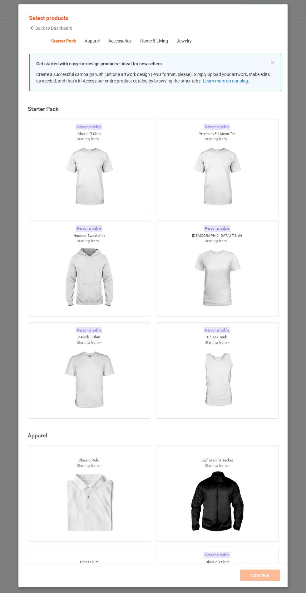
scroll to position [7, 0]
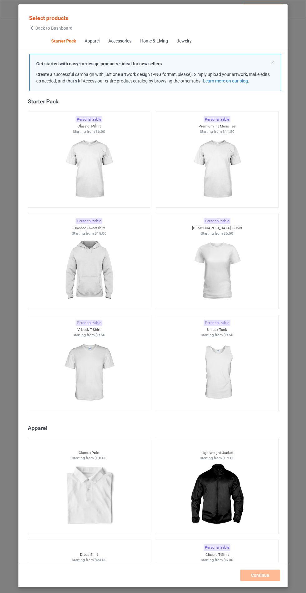
click at [82, 267] on img at bounding box center [89, 271] width 56 height 70
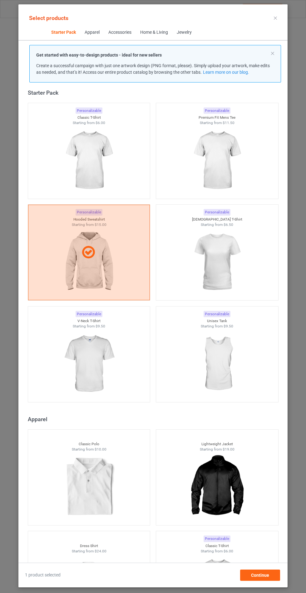
click at [86, 343] on img at bounding box center [89, 364] width 56 height 70
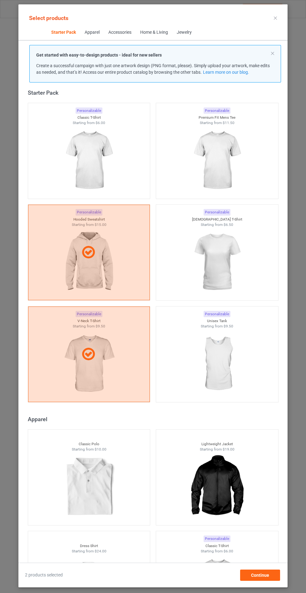
scroll to position [36, 0]
click at [277, 579] on div "Continue" at bounding box center [260, 574] width 40 height 11
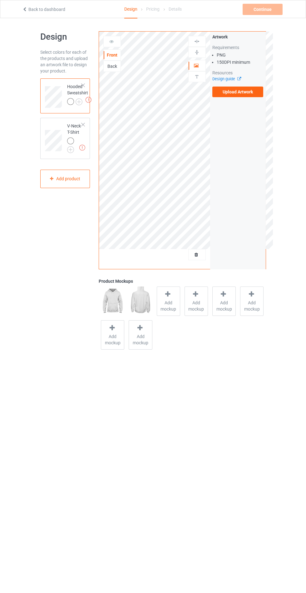
click at [255, 96] on label "Upload Artwork" at bounding box center [237, 92] width 51 height 11
click at [0, 0] on input "Upload Artwork" at bounding box center [0, 0] width 0 height 0
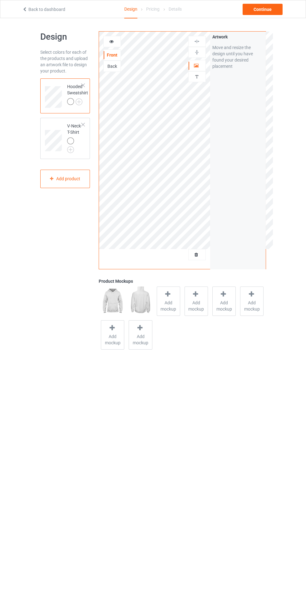
click at [173, 313] on div "Add mockup" at bounding box center [168, 300] width 23 height 29
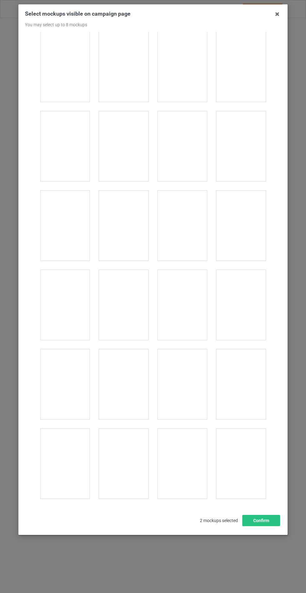
scroll to position [5041, 0]
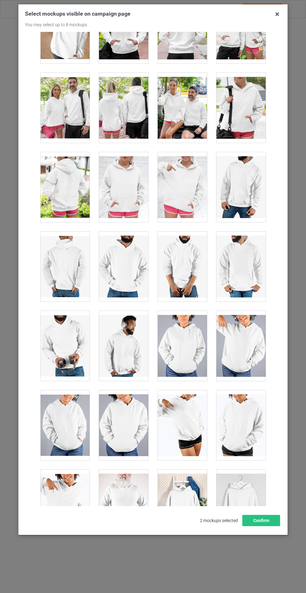
click at [127, 176] on div at bounding box center [123, 187] width 49 height 70
click at [264, 526] on button "Confirm" at bounding box center [261, 520] width 38 height 11
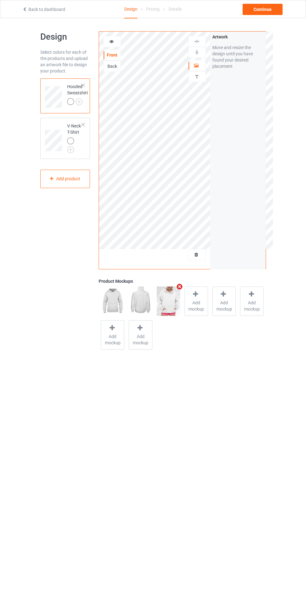
click at [0, 0] on img at bounding box center [0, 0] width 0 height 0
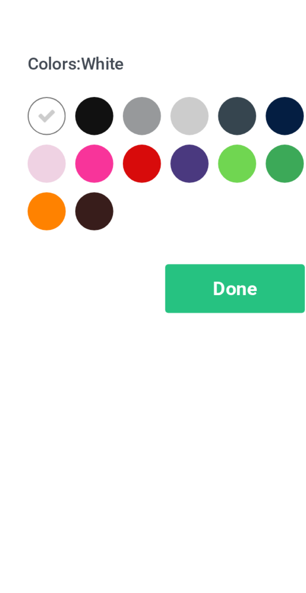
click at [190, 47] on div at bounding box center [191, 49] width 11 height 11
click at [165, 62] on div at bounding box center [162, 63] width 11 height 11
click at [177, 48] on div at bounding box center [176, 49] width 11 height 11
click at [207, 50] on div at bounding box center [205, 49] width 11 height 11
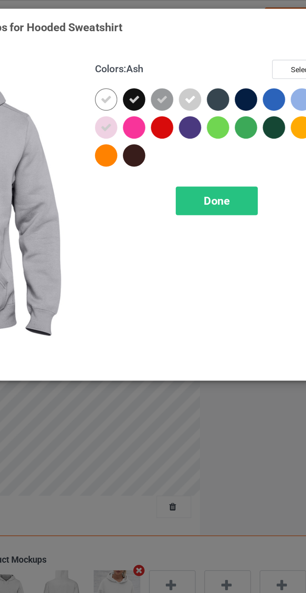
click at [216, 48] on div at bounding box center [219, 49] width 11 height 11
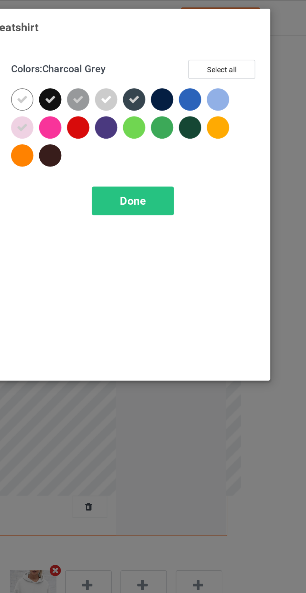
click at [260, 51] on div at bounding box center [261, 49] width 11 height 11
click at [223, 99] on span "Done" at bounding box center [218, 100] width 13 height 7
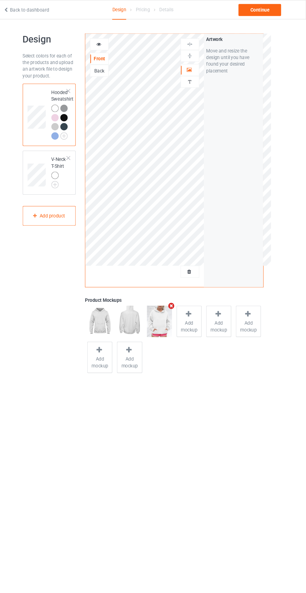
click at [0, 0] on img at bounding box center [0, 0] width 0 height 0
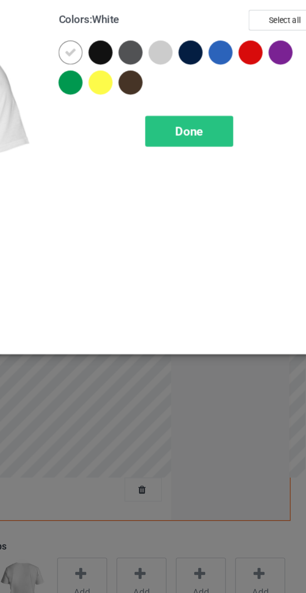
click at [203, 50] on div at bounding box center [205, 49] width 11 height 11
click at [177, 51] on div at bounding box center [176, 49] width 11 height 11
click at [191, 48] on div at bounding box center [191, 49] width 11 height 11
click at [215, 48] on div at bounding box center [219, 49] width 11 height 11
click at [214, 86] on span "Done" at bounding box center [218, 86] width 13 height 7
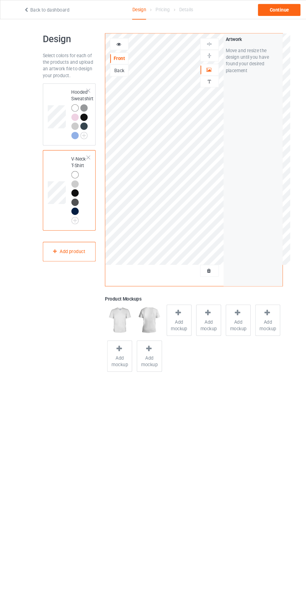
click at [57, 155] on td at bounding box center [54, 179] width 19 height 71
click at [164, 298] on div at bounding box center [168, 294] width 9 height 9
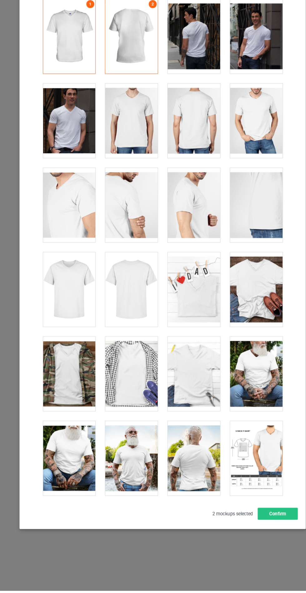
scroll to position [842, 0]
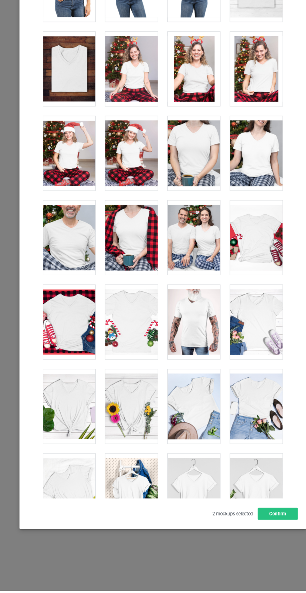
click at [235, 337] on div at bounding box center [240, 340] width 49 height 70
click at [128, 422] on div at bounding box center [123, 419] width 49 height 70
click at [257, 526] on button "Confirm" at bounding box center [261, 520] width 38 height 11
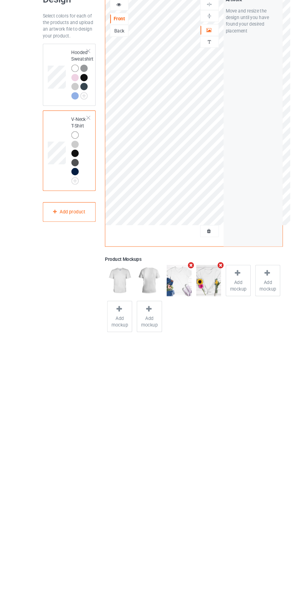
click at [189, 435] on body "Back to dashboard Design Pricing Details Continue Design Select colors for each…" at bounding box center [153, 314] width 306 height 593
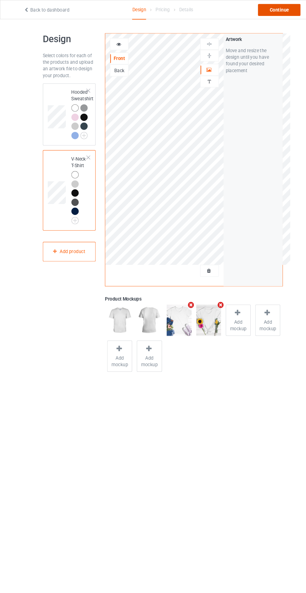
click at [263, 10] on div "Continue" at bounding box center [263, 9] width 40 height 11
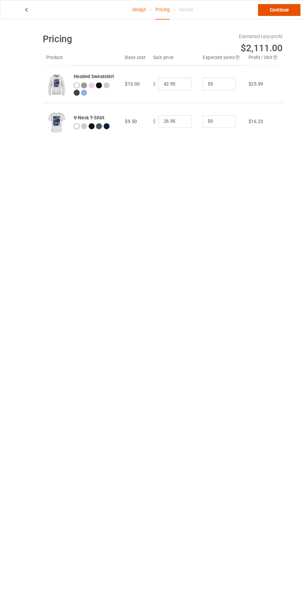
click at [261, 11] on link "Continue" at bounding box center [263, 9] width 40 height 11
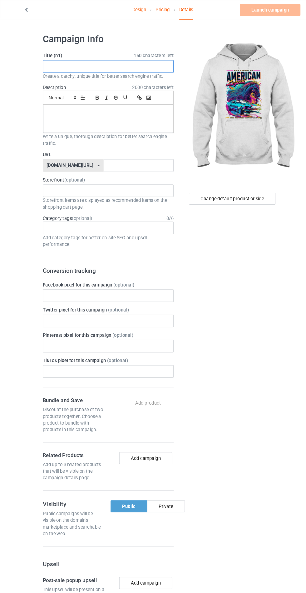
click at [121, 63] on input "text" at bounding box center [101, 63] width 123 height 12
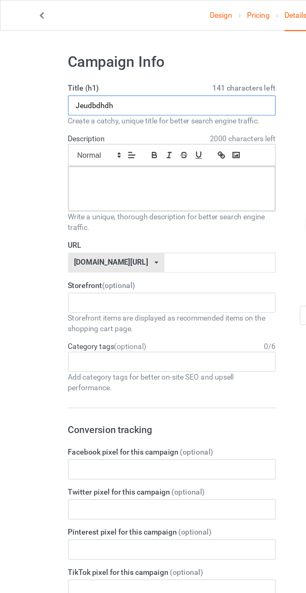
type input "Jeudbdhdh"
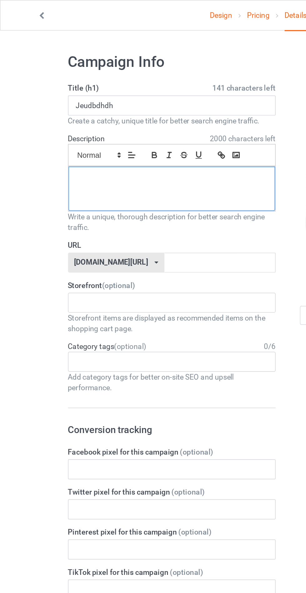
click at [60, 117] on div at bounding box center [102, 112] width 122 height 26
click at [101, 156] on input "text" at bounding box center [130, 156] width 66 height 12
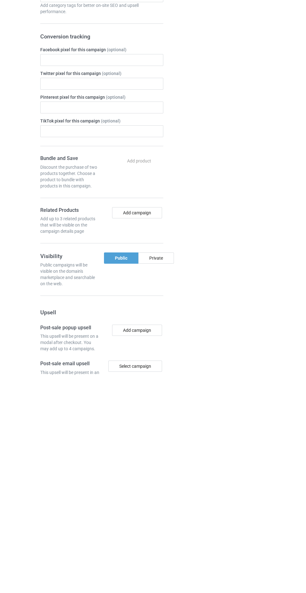
type input "Bwhdhdjdj"
click at [169, 479] on div "Change default product or side" at bounding box center [219, 379] width 103 height 705
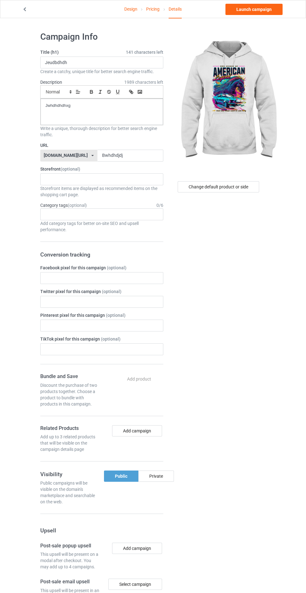
click at [156, 474] on div "Private" at bounding box center [156, 475] width 36 height 11
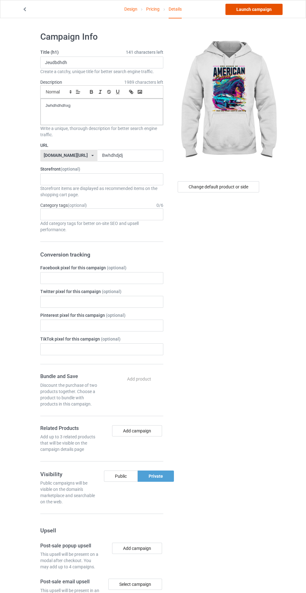
click at [247, 8] on link "Launch campaign" at bounding box center [254, 9] width 57 height 11
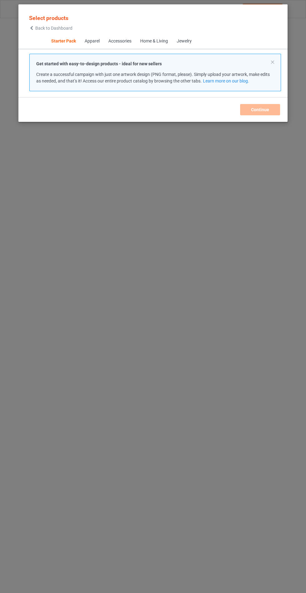
scroll to position [7, 0]
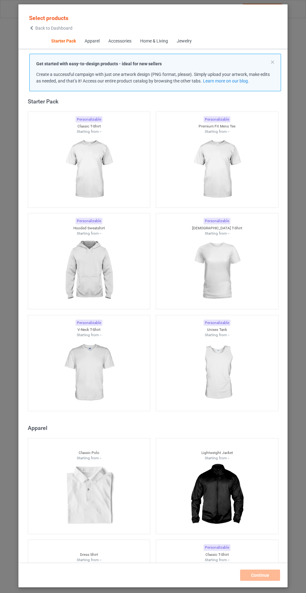
click at [105, 266] on img at bounding box center [89, 271] width 56 height 70
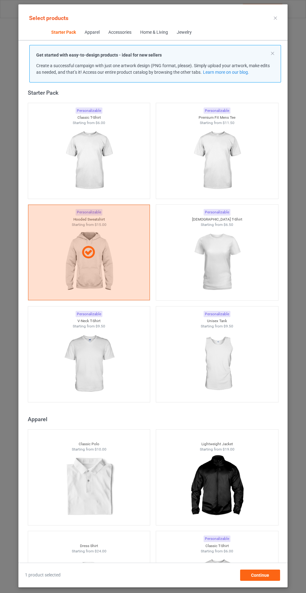
click at [107, 379] on img at bounding box center [89, 364] width 56 height 70
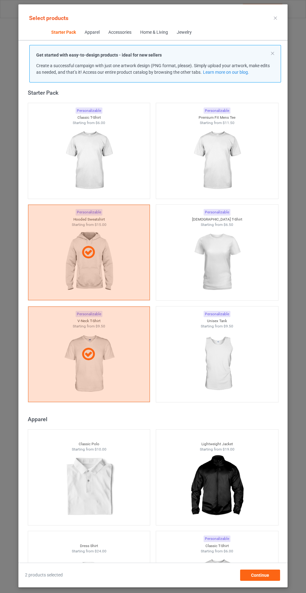
scroll to position [36, 0]
click at [266, 576] on span "Continue" at bounding box center [260, 575] width 18 height 5
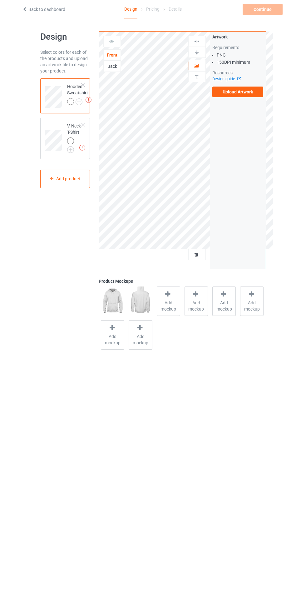
click at [250, 95] on label "Upload Artwork" at bounding box center [237, 92] width 51 height 11
click at [0, 0] on input "Upload Artwork" at bounding box center [0, 0] width 0 height 0
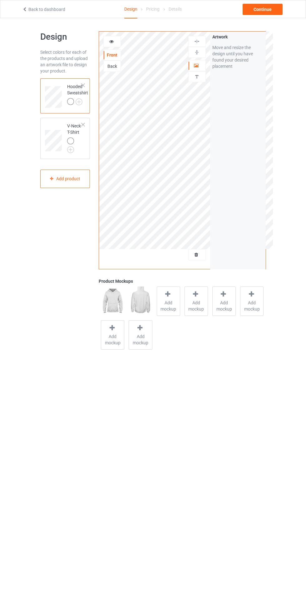
click at [165, 310] on span "Add mockup" at bounding box center [168, 306] width 23 height 12
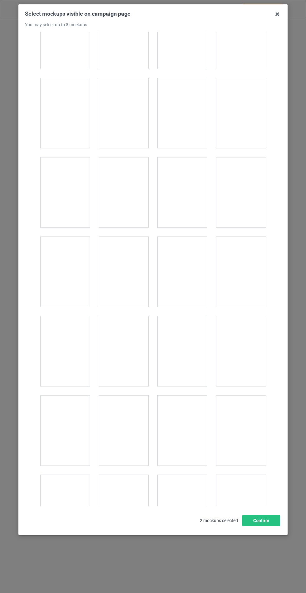
scroll to position [5041, 0]
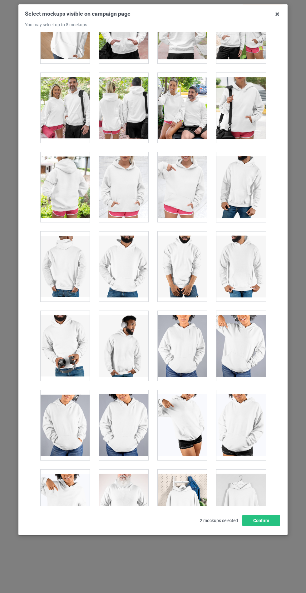
click at [126, 184] on div at bounding box center [123, 187] width 49 height 70
click at [261, 526] on button "Confirm" at bounding box center [261, 520] width 38 height 11
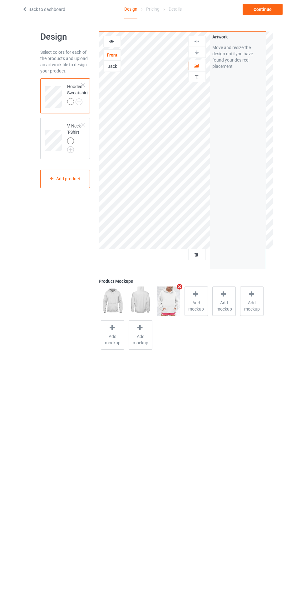
click at [0, 0] on img at bounding box center [0, 0] width 0 height 0
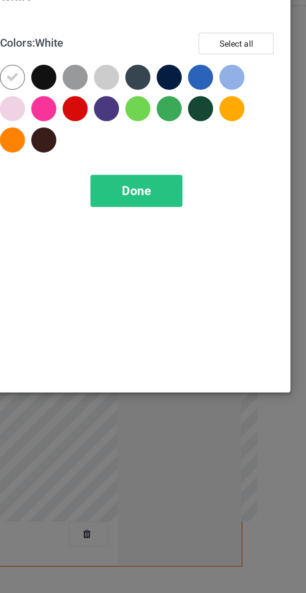
click at [207, 50] on div at bounding box center [205, 49] width 11 height 11
click at [260, 50] on div at bounding box center [261, 49] width 11 height 11
click at [158, 62] on div at bounding box center [162, 63] width 11 height 11
click at [222, 103] on span "Done" at bounding box center [218, 100] width 13 height 7
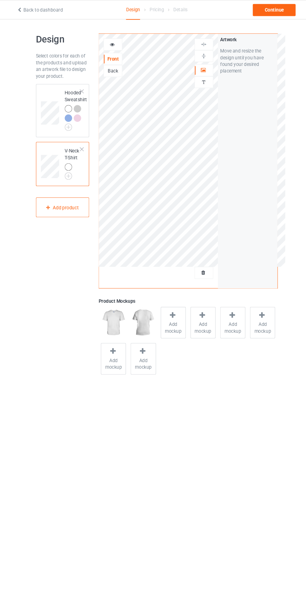
click at [171, 308] on span "Add mockup" at bounding box center [168, 306] width 23 height 12
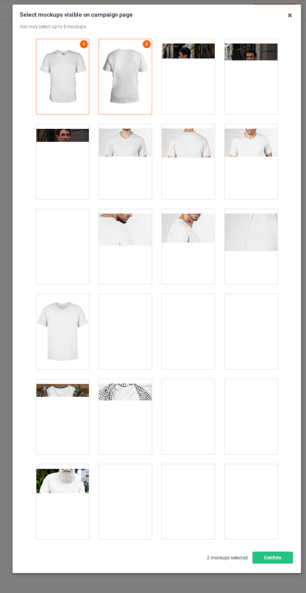
scroll to position [842, 0]
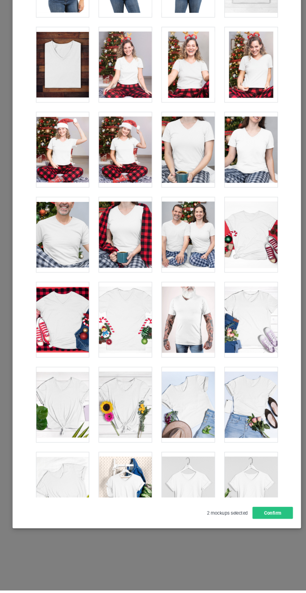
click at [250, 329] on div at bounding box center [240, 340] width 49 height 70
click at [132, 430] on div at bounding box center [123, 419] width 49 height 70
click at [253, 526] on button "Confirm" at bounding box center [261, 520] width 38 height 11
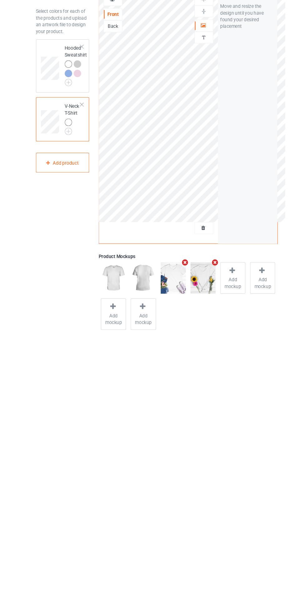
click at [0, 0] on img at bounding box center [0, 0] width 0 height 0
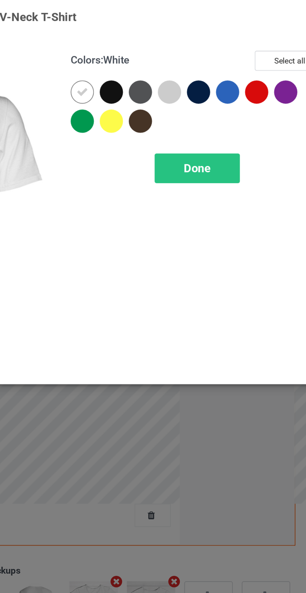
click at [206, 48] on div at bounding box center [205, 49] width 11 height 11
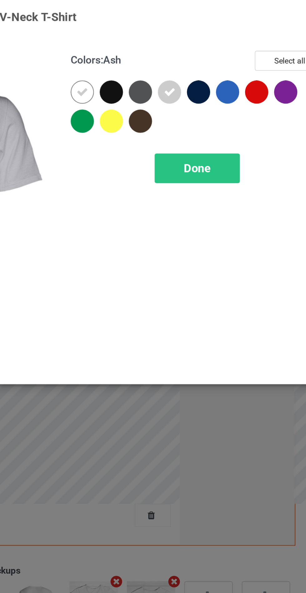
click at [222, 87] on span "Done" at bounding box center [218, 86] width 13 height 7
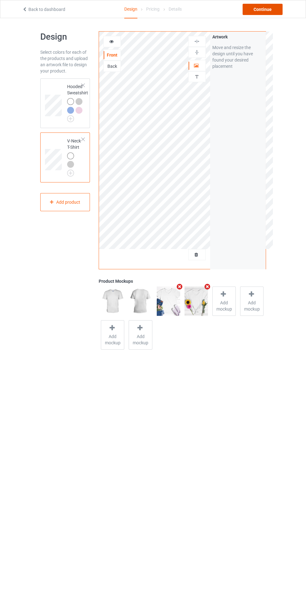
click at [256, 12] on div "Continue" at bounding box center [263, 9] width 40 height 11
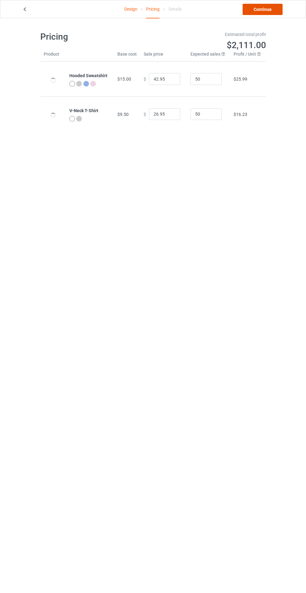
click at [269, 13] on link "Continue" at bounding box center [263, 9] width 40 height 11
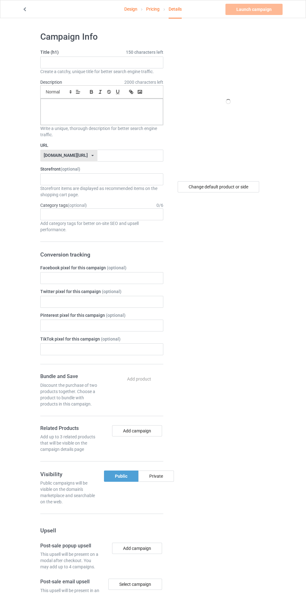
click at [140, 51] on span "150 characters left" at bounding box center [144, 52] width 37 height 6
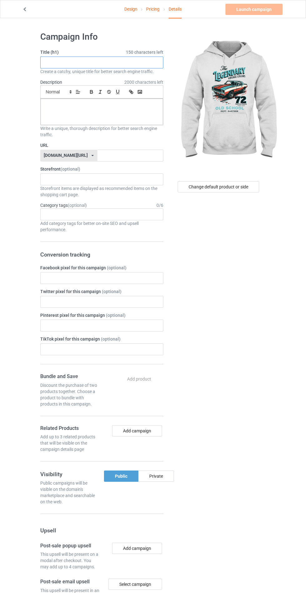
click at [95, 64] on input "text" at bounding box center [101, 63] width 123 height 12
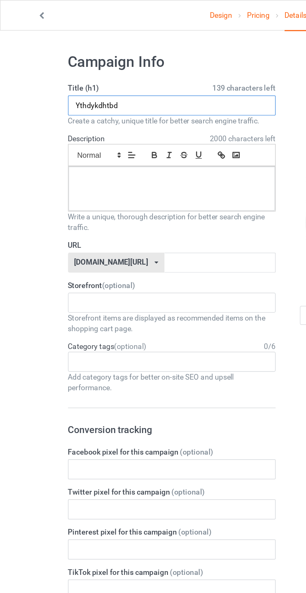
type input "Ythdykdhtbd"
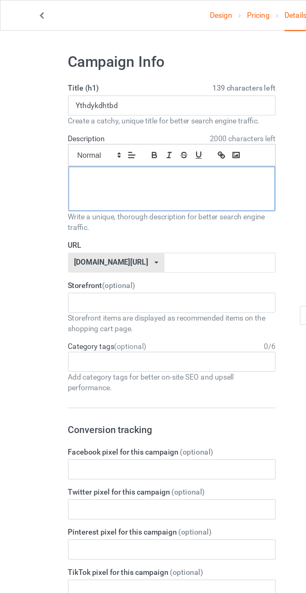
click at [103, 112] on div at bounding box center [102, 112] width 122 height 26
click at [116, 154] on input "text" at bounding box center [130, 156] width 66 height 12
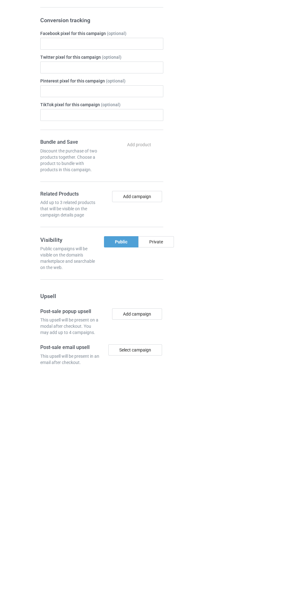
scroll to position [12, 0]
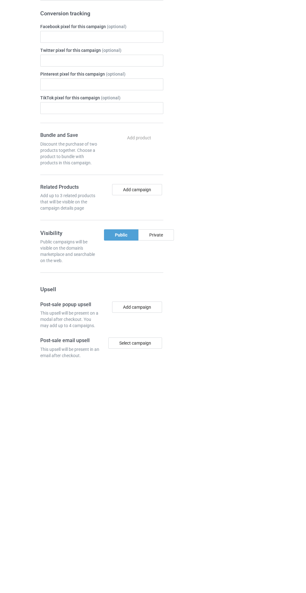
type input "Jygdvfvhhgg"
click at [159, 466] on div "Private" at bounding box center [156, 463] width 36 height 11
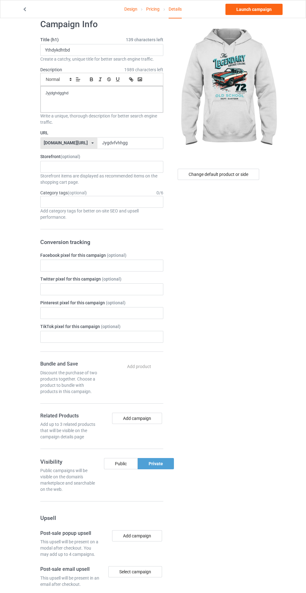
scroll to position [0, 0]
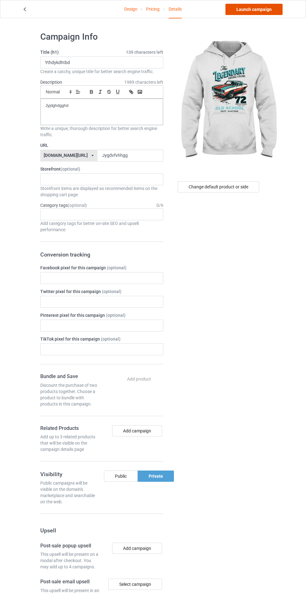
click at [258, 9] on link "Launch campaign" at bounding box center [254, 9] width 57 height 11
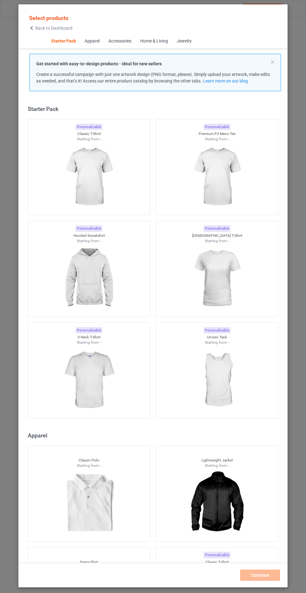
scroll to position [7, 0]
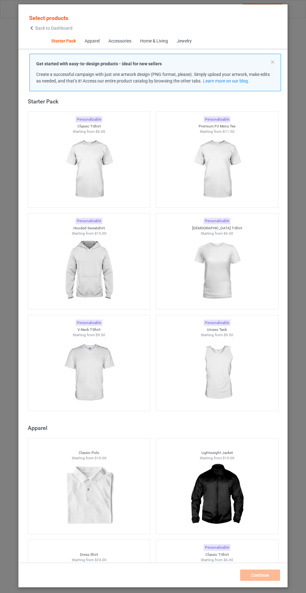
click at [114, 266] on img at bounding box center [89, 271] width 56 height 70
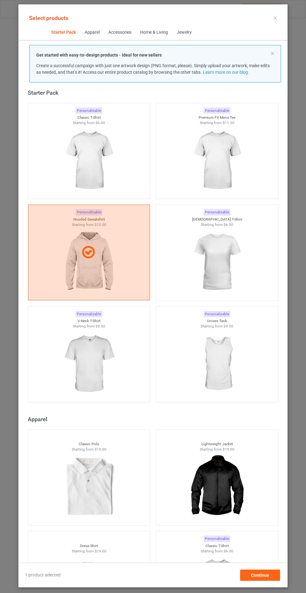
click at [100, 389] on img at bounding box center [89, 364] width 56 height 70
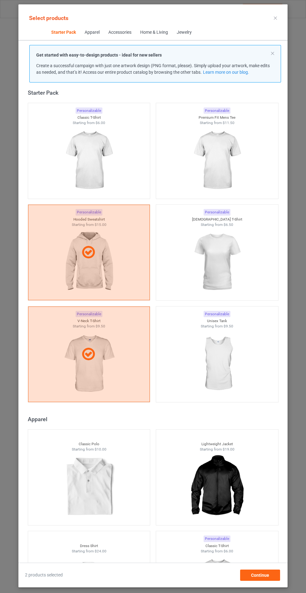
scroll to position [36, 0]
click at [266, 579] on div "Continue" at bounding box center [260, 574] width 40 height 11
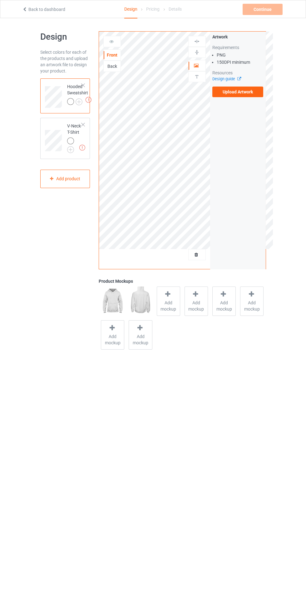
click at [242, 92] on label "Upload Artwork" at bounding box center [237, 92] width 51 height 11
click at [0, 0] on input "Upload Artwork" at bounding box center [0, 0] width 0 height 0
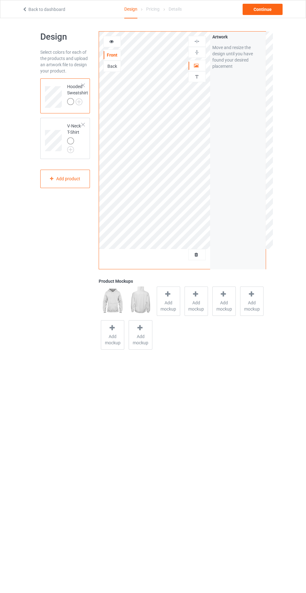
click at [175, 290] on div "Add mockup" at bounding box center [168, 300] width 23 height 29
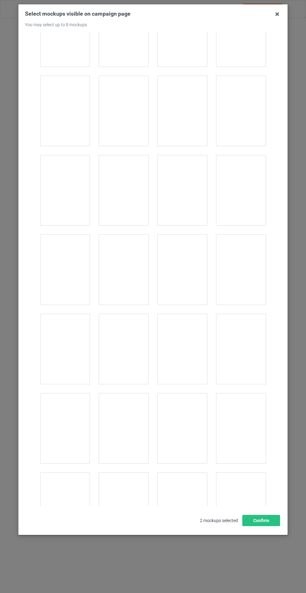
scroll to position [5041, 0]
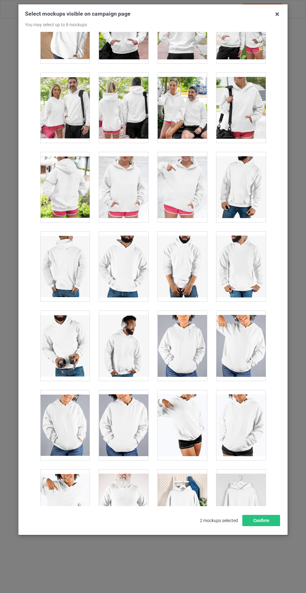
click at [109, 185] on div at bounding box center [123, 187] width 49 height 70
click at [251, 526] on button "Confirm" at bounding box center [261, 520] width 38 height 11
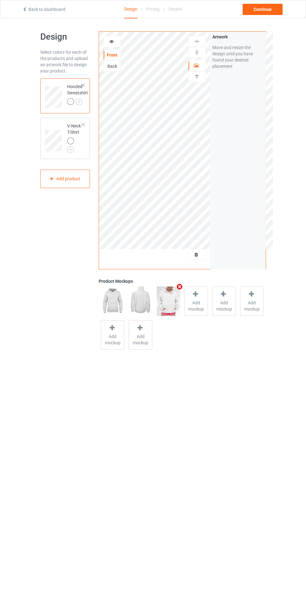
click at [73, 103] on div at bounding box center [70, 101] width 7 height 7
click at [73, 105] on div at bounding box center [71, 102] width 9 height 9
click at [0, 0] on img at bounding box center [0, 0] width 0 height 0
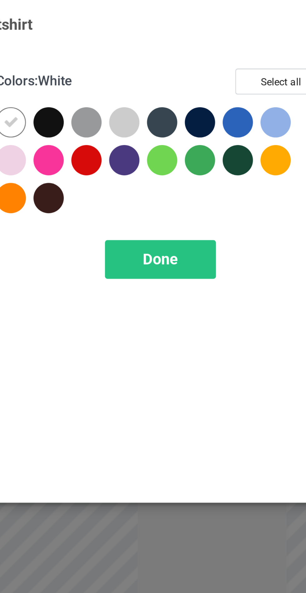
click at [206, 51] on div at bounding box center [205, 49] width 11 height 11
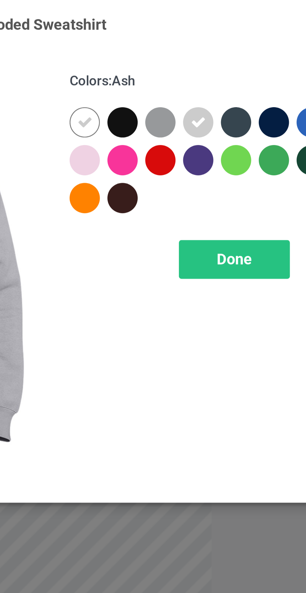
click at [163, 58] on div at bounding box center [162, 63] width 11 height 11
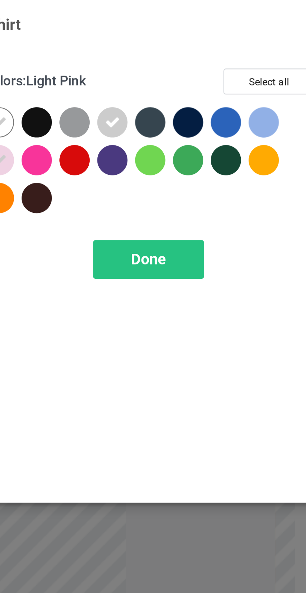
click at [260, 52] on div at bounding box center [261, 49] width 11 height 11
click at [227, 99] on div "Done" at bounding box center [218, 101] width 41 height 14
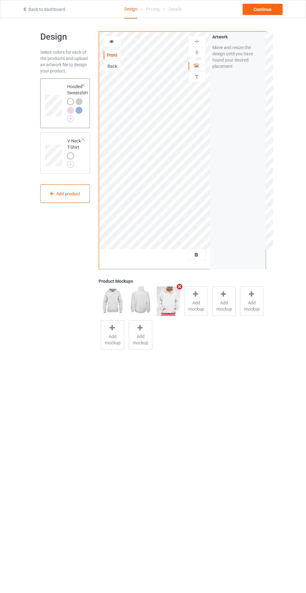
click at [0, 0] on img at bounding box center [0, 0] width 0 height 0
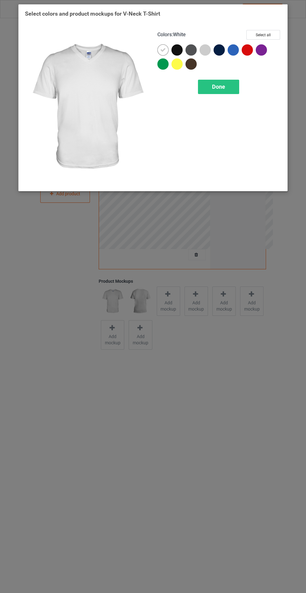
click at [210, 46] on div at bounding box center [207, 51] width 14 height 14
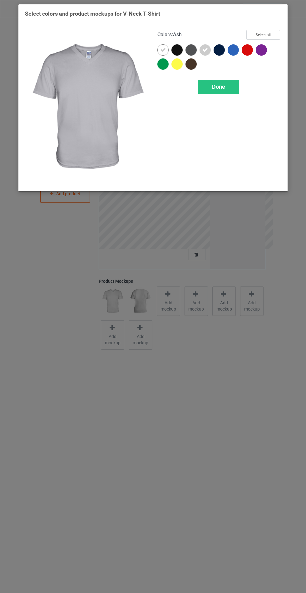
click at [220, 93] on div "Done" at bounding box center [218, 87] width 41 height 14
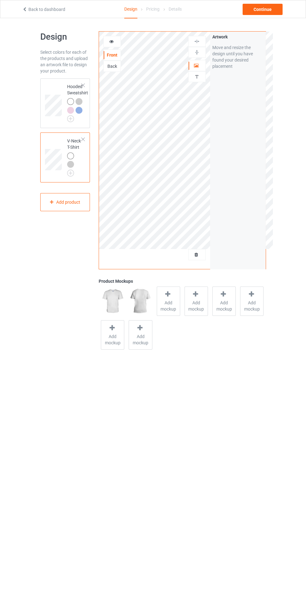
click at [47, 141] on td at bounding box center [54, 157] width 19 height 45
click at [170, 300] on span "Add mockup" at bounding box center [168, 306] width 23 height 12
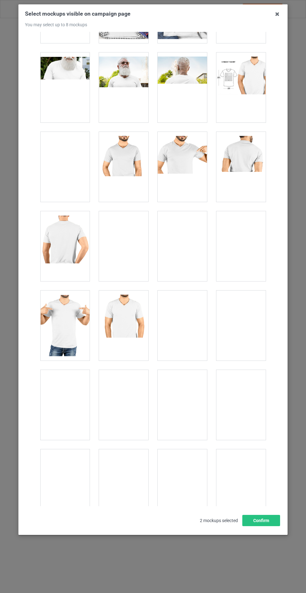
scroll to position [842, 0]
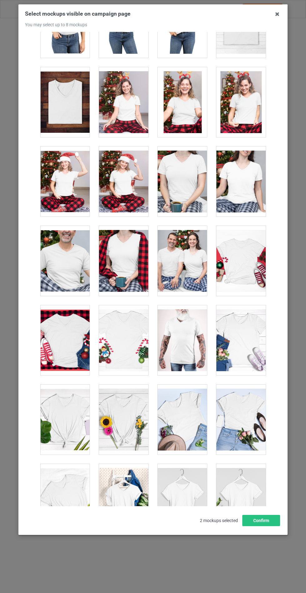
click at [130, 407] on div at bounding box center [123, 419] width 49 height 70
click at [246, 337] on div at bounding box center [240, 340] width 49 height 70
click at [269, 526] on button "Confirm" at bounding box center [261, 520] width 38 height 11
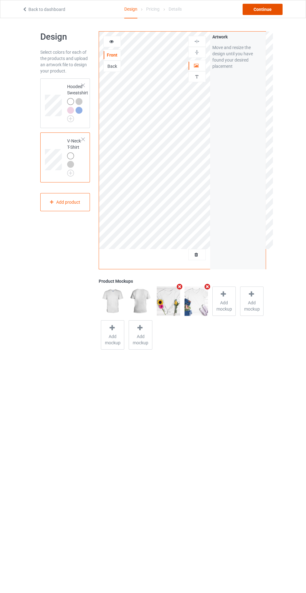
click at [260, 11] on div "Continue" at bounding box center [263, 9] width 40 height 11
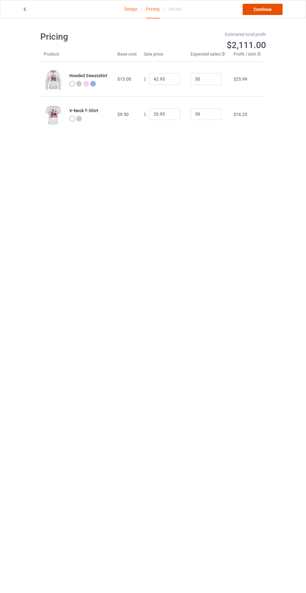
click at [270, 12] on link "Continue" at bounding box center [263, 9] width 40 height 11
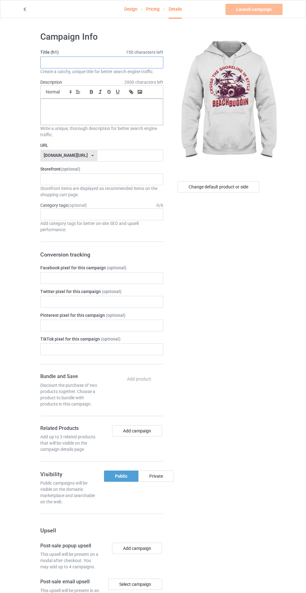
click at [139, 62] on input "text" at bounding box center [101, 63] width 123 height 12
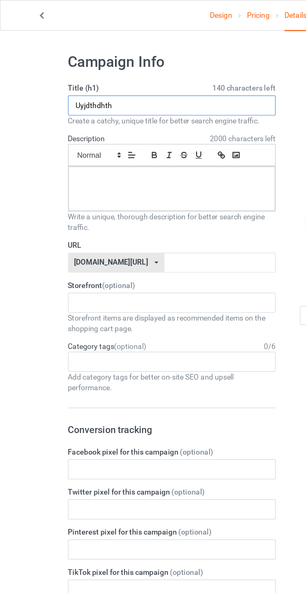
type input "Uyjdthdhth"
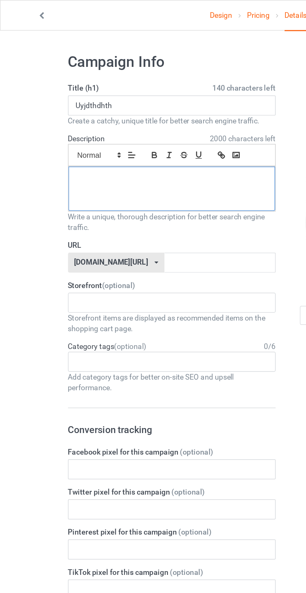
click at [91, 117] on div at bounding box center [102, 112] width 122 height 26
click at [117, 153] on input "text" at bounding box center [130, 156] width 66 height 12
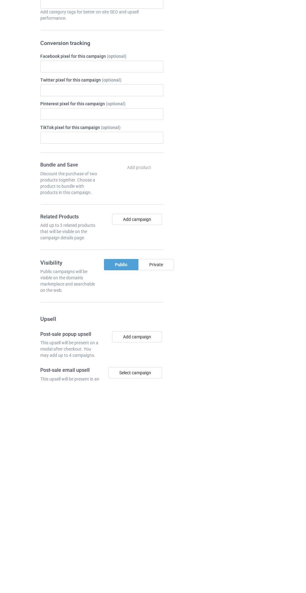
type input "Jghghghhg"
click at [159, 478] on div "Private" at bounding box center [156, 475] width 36 height 11
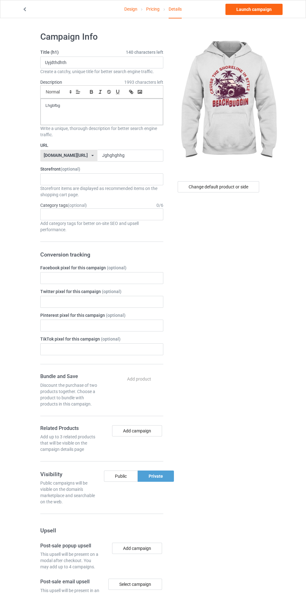
click at [158, 266] on label "Facebook pixel for this campaign (optional)" at bounding box center [101, 268] width 123 height 6
click at [267, 6] on link "Launch campaign" at bounding box center [254, 9] width 57 height 11
